Goal: Task Accomplishment & Management: Use online tool/utility

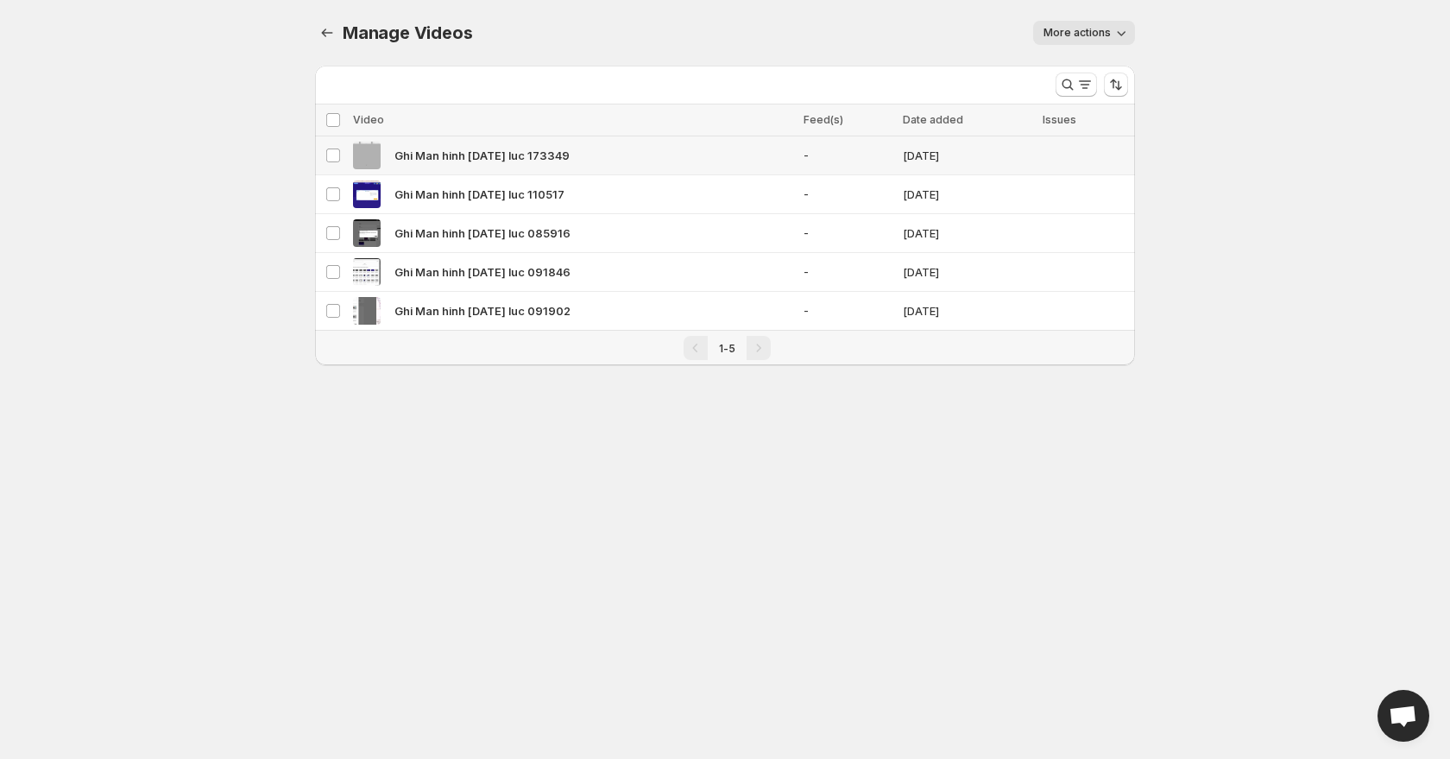
click at [474, 156] on span "Ghi Man hinh [DATE] luc 173349" at bounding box center [482, 155] width 175 height 17
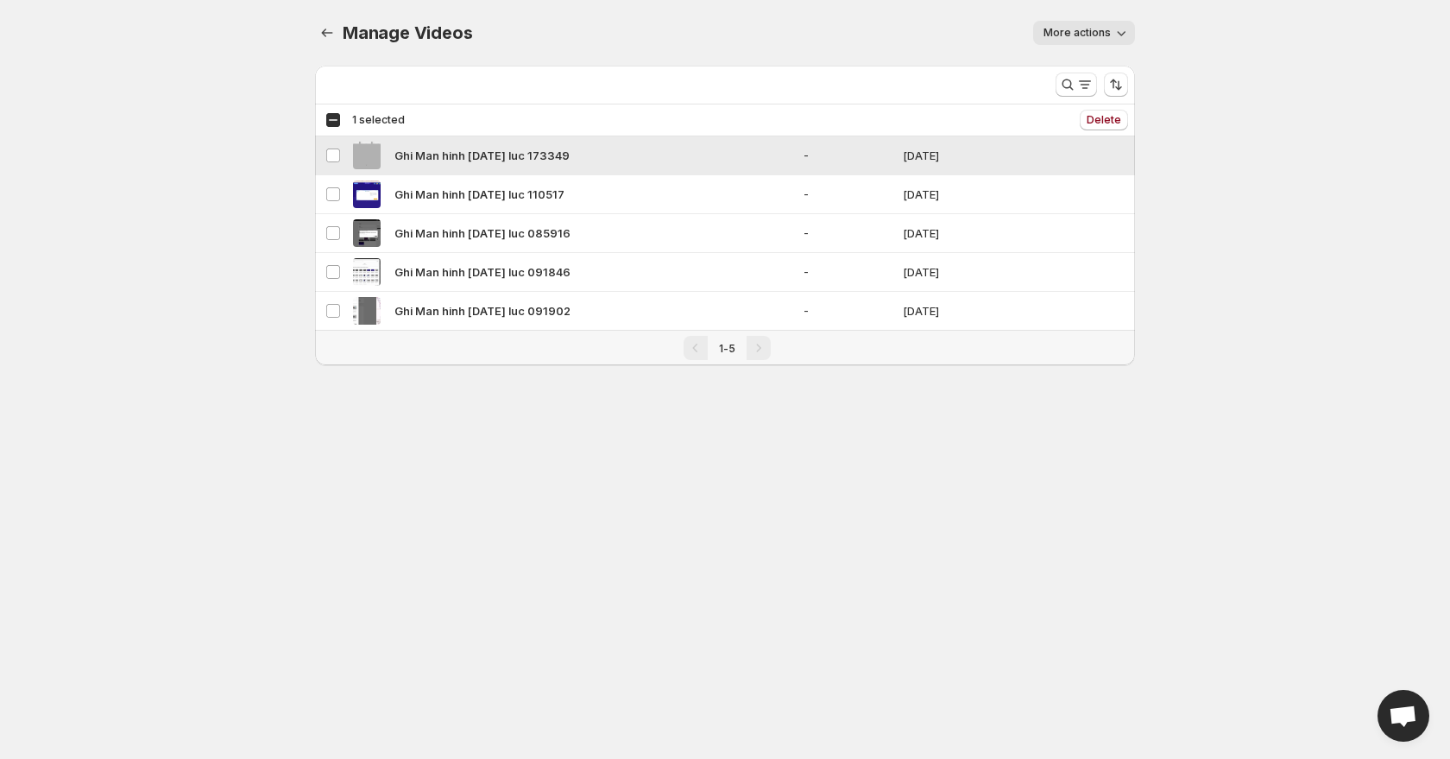
click at [474, 156] on span "Ghi Man hinh [DATE] luc 173349" at bounding box center [482, 155] width 175 height 17
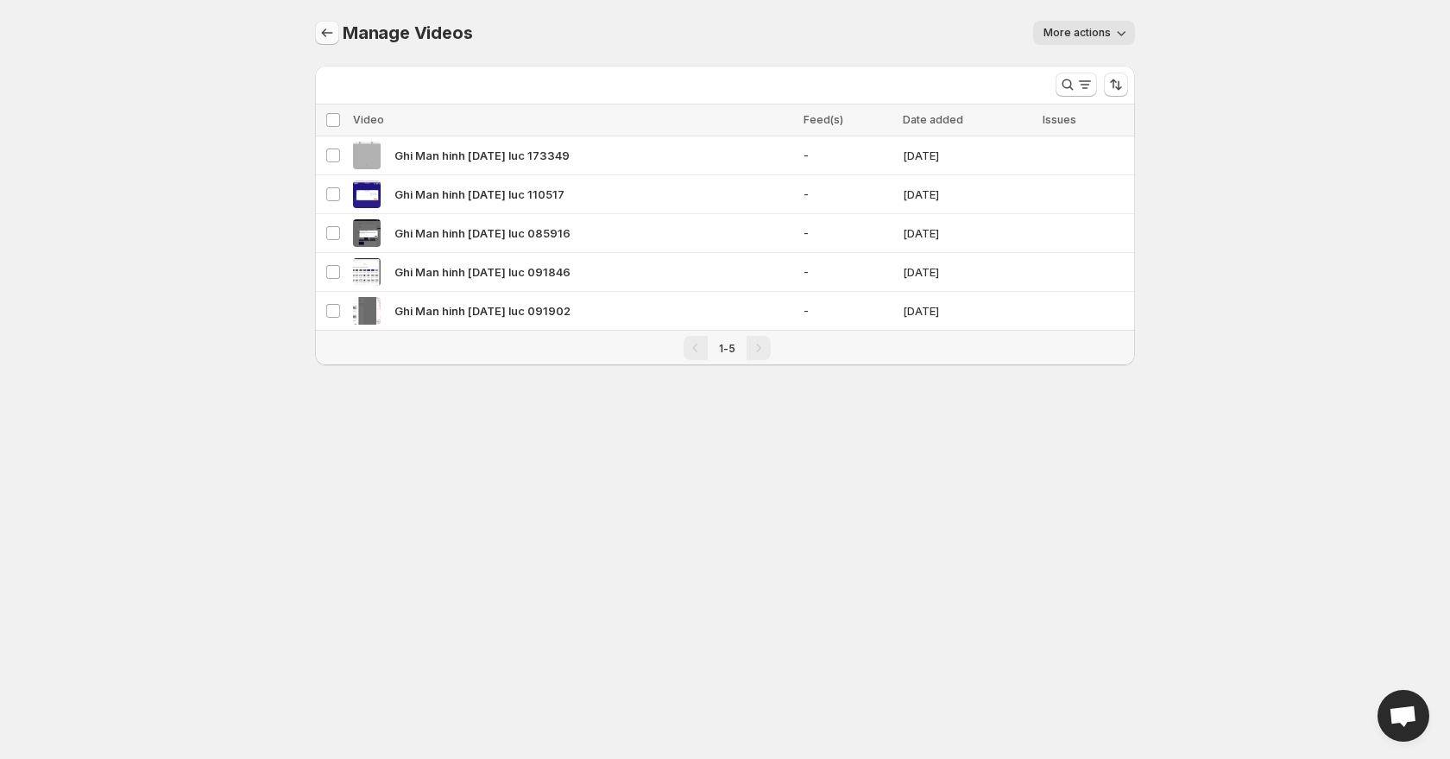
click at [317, 40] on button "Manage Videos" at bounding box center [327, 33] width 24 height 24
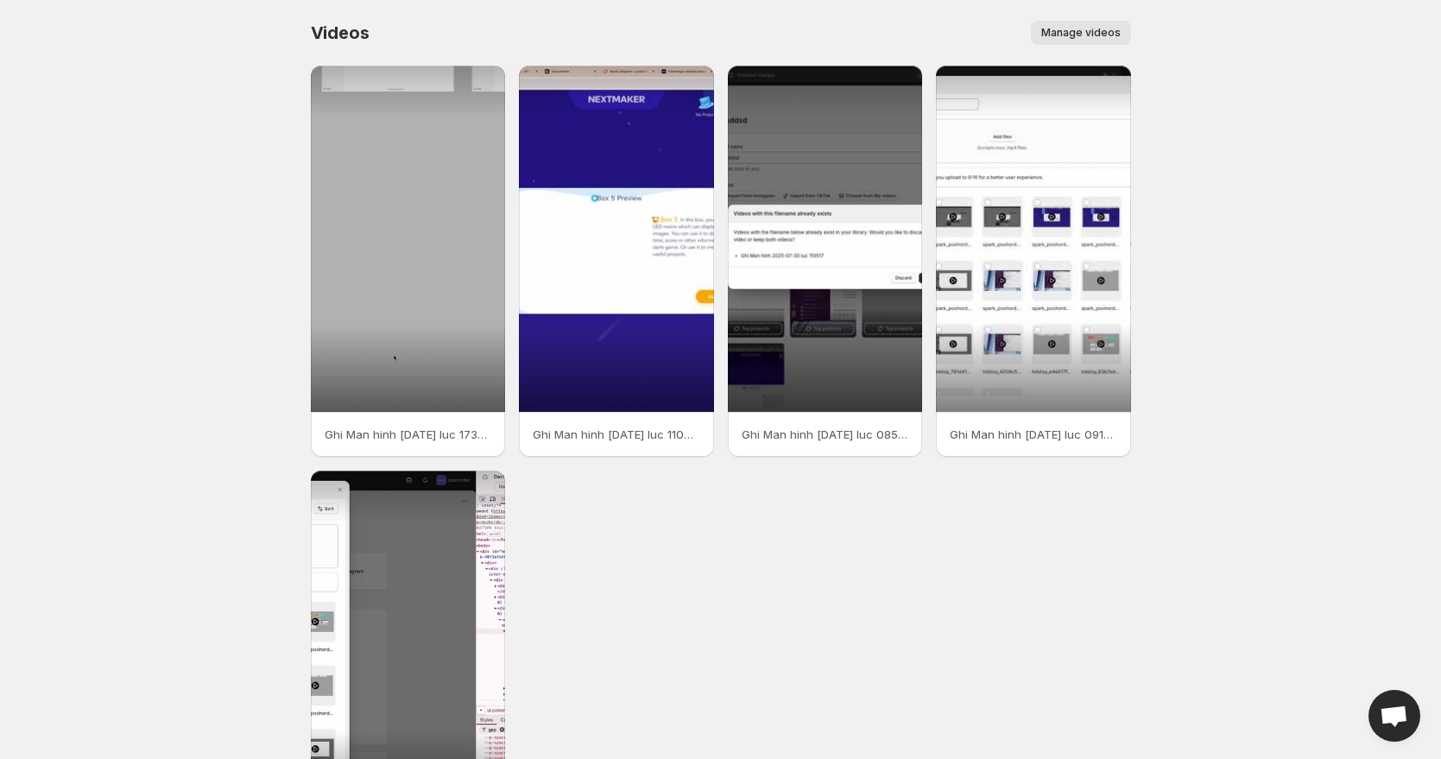
click at [318, 38] on span "Videos" at bounding box center [340, 32] width 59 height 21
click at [423, 374] on div at bounding box center [408, 239] width 195 height 346
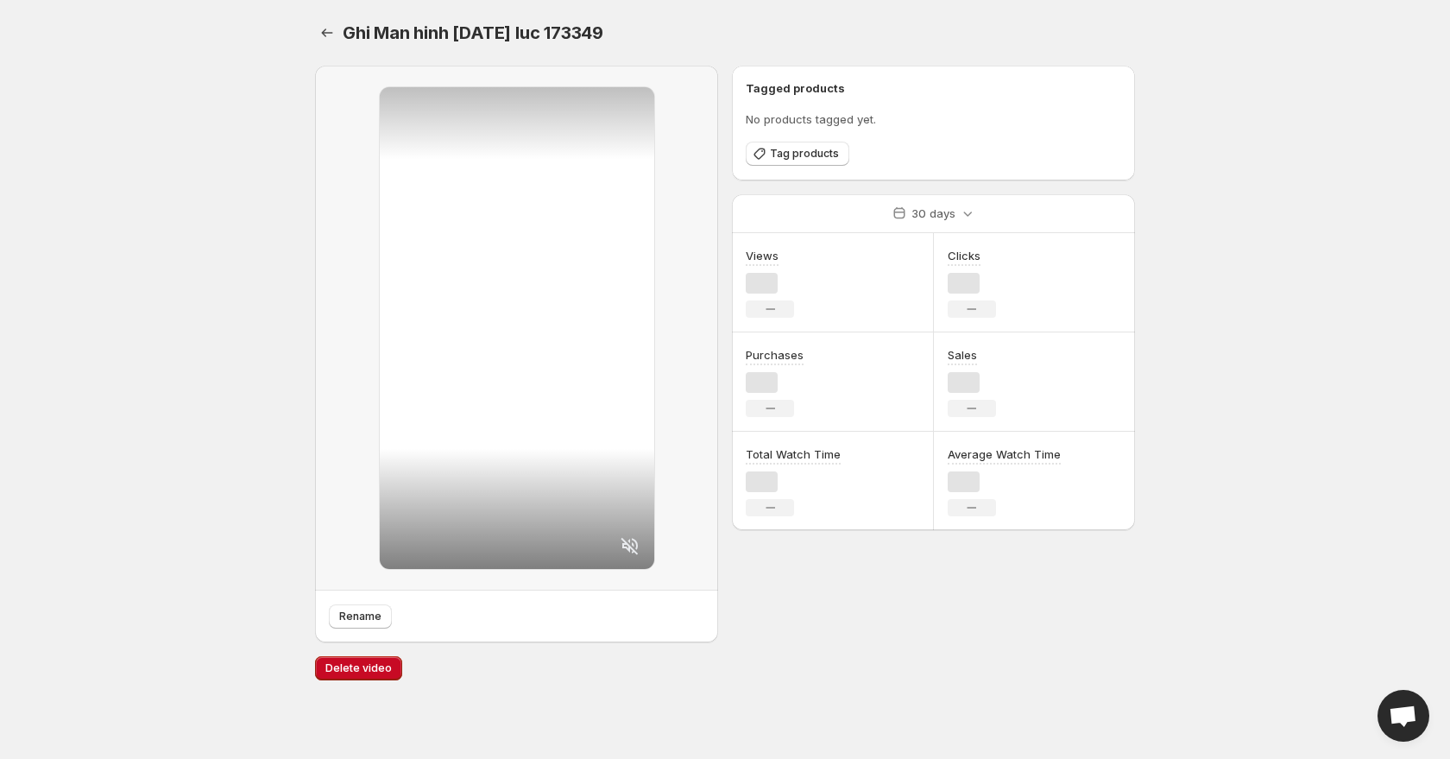
click at [420, 379] on div at bounding box center [517, 328] width 275 height 482
click at [806, 158] on span "Tag products" at bounding box center [804, 154] width 69 height 14
